Goal: Information Seeking & Learning: Learn about a topic

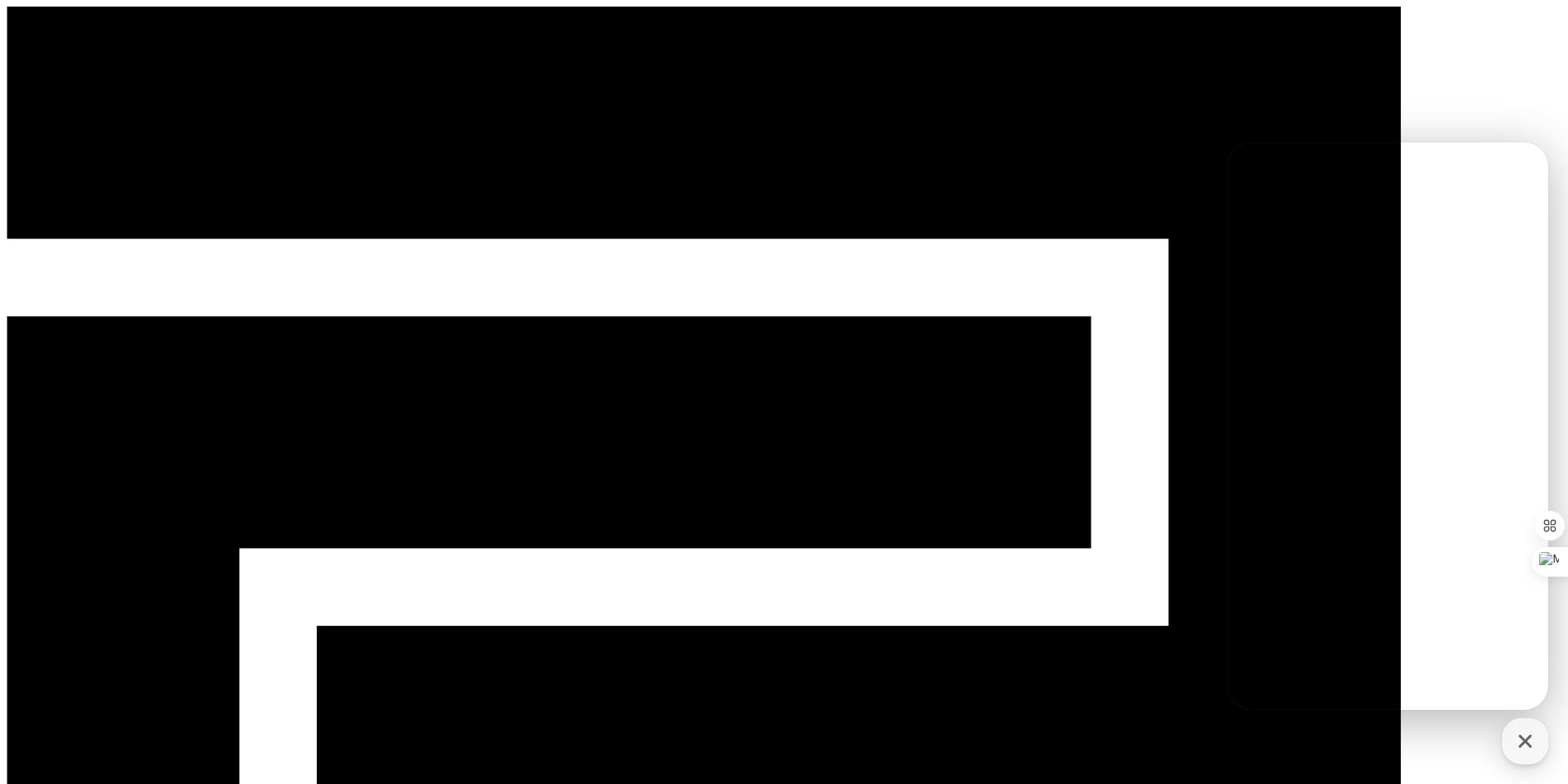
select select "**********"
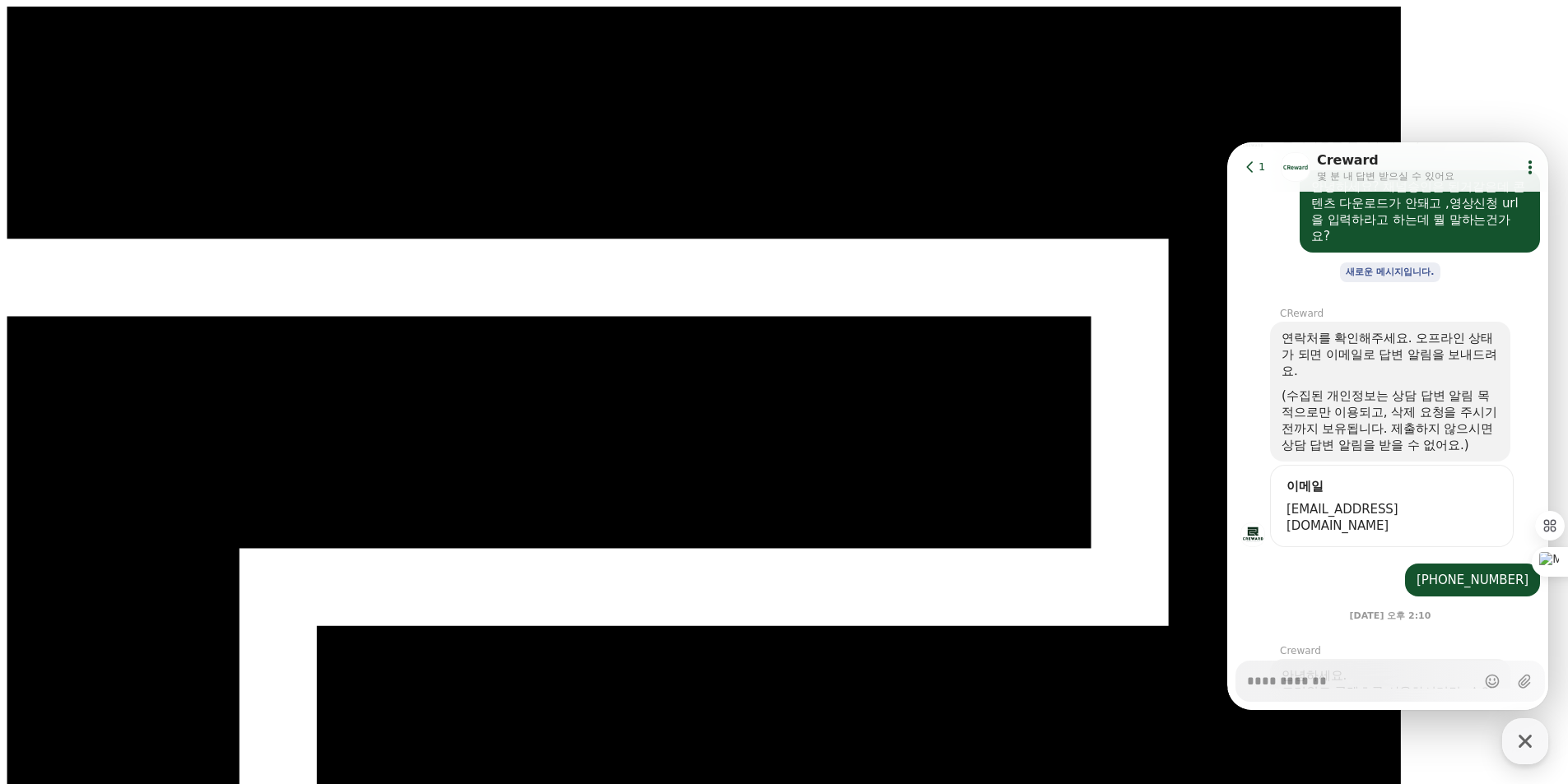
click at [1530, 745] on icon "button" at bounding box center [1525, 741] width 13 height 13
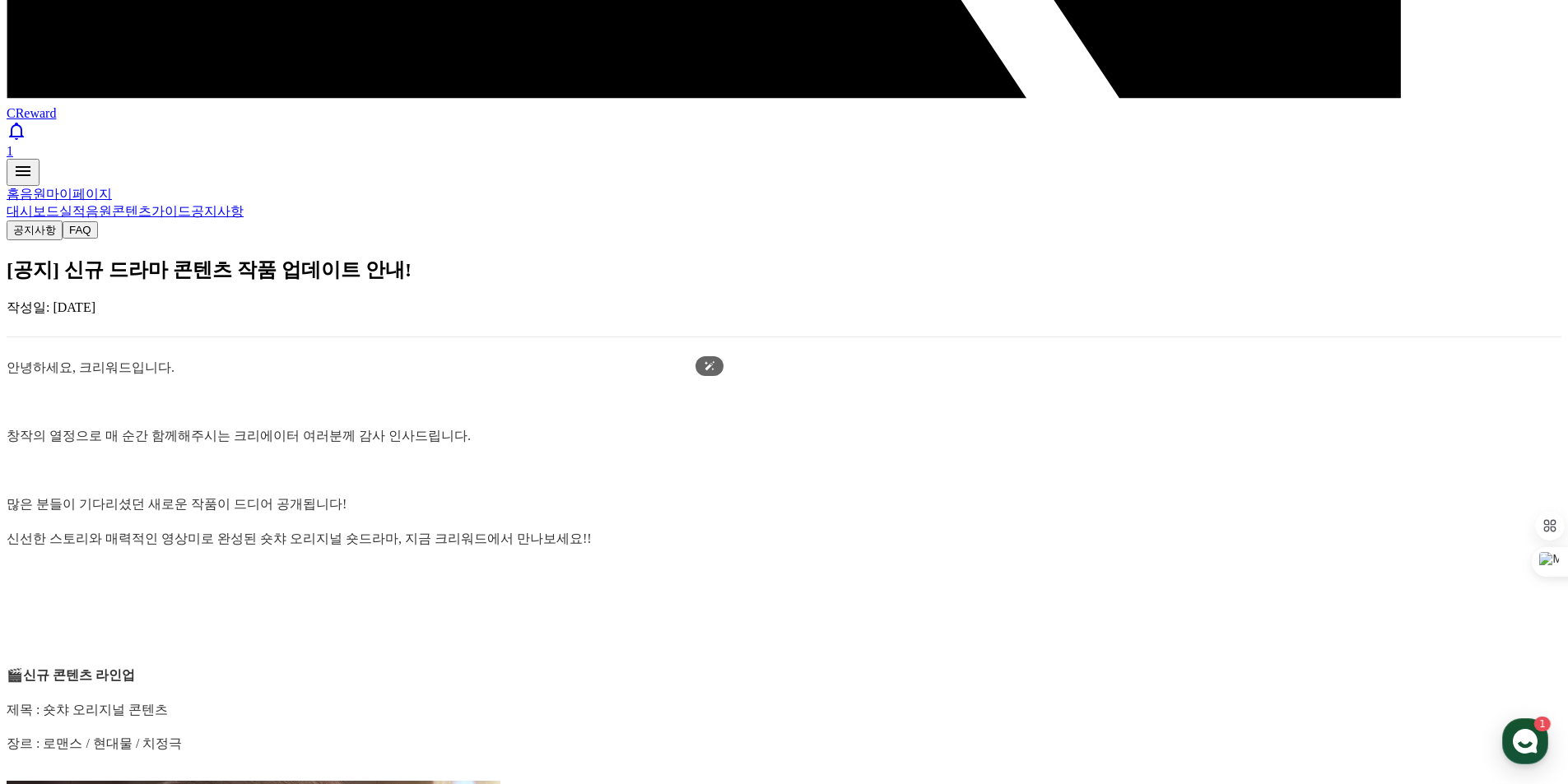
scroll to position [1152, 0]
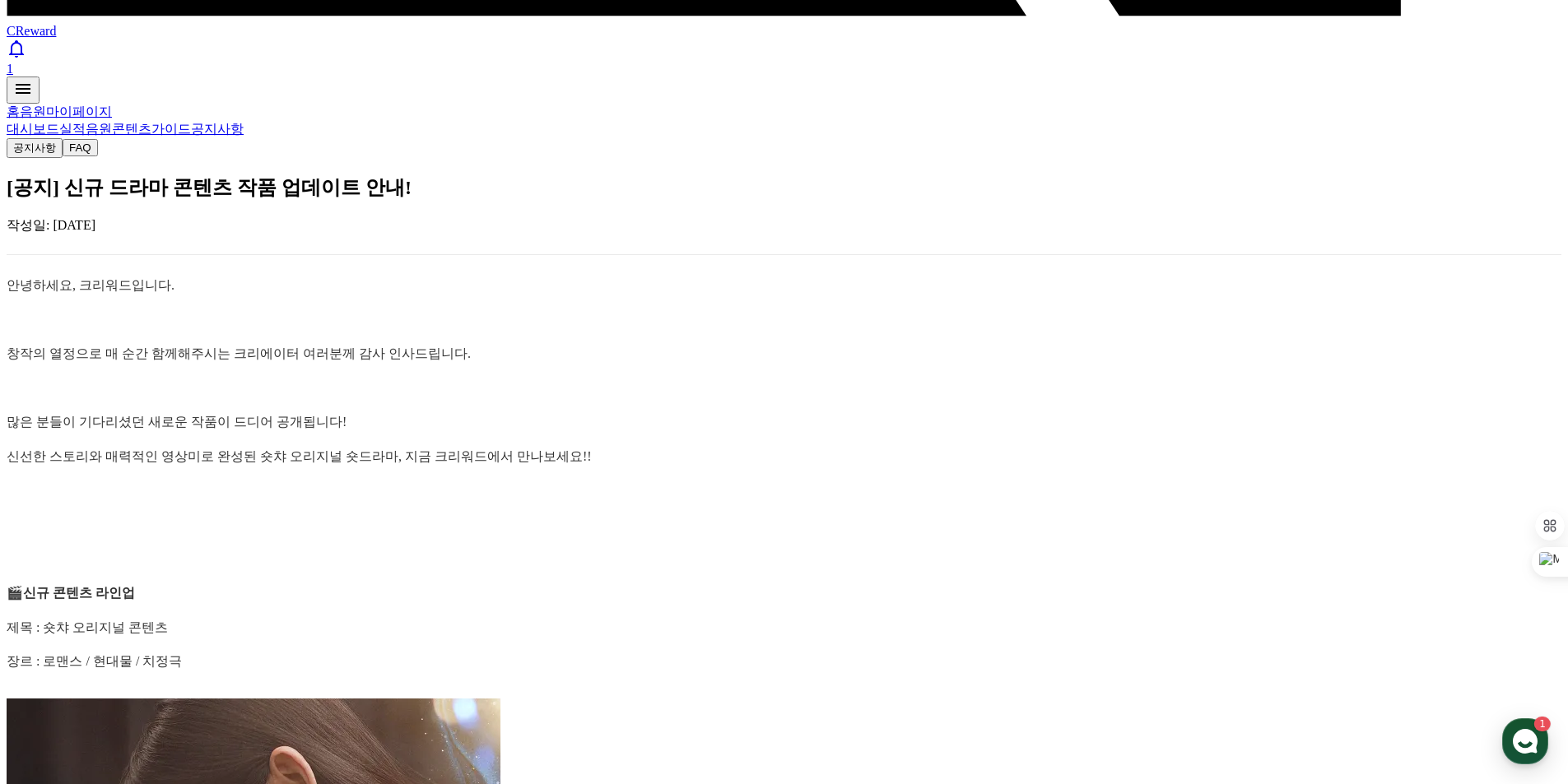
type textarea "*"
